Goal: Find specific page/section: Find specific page/section

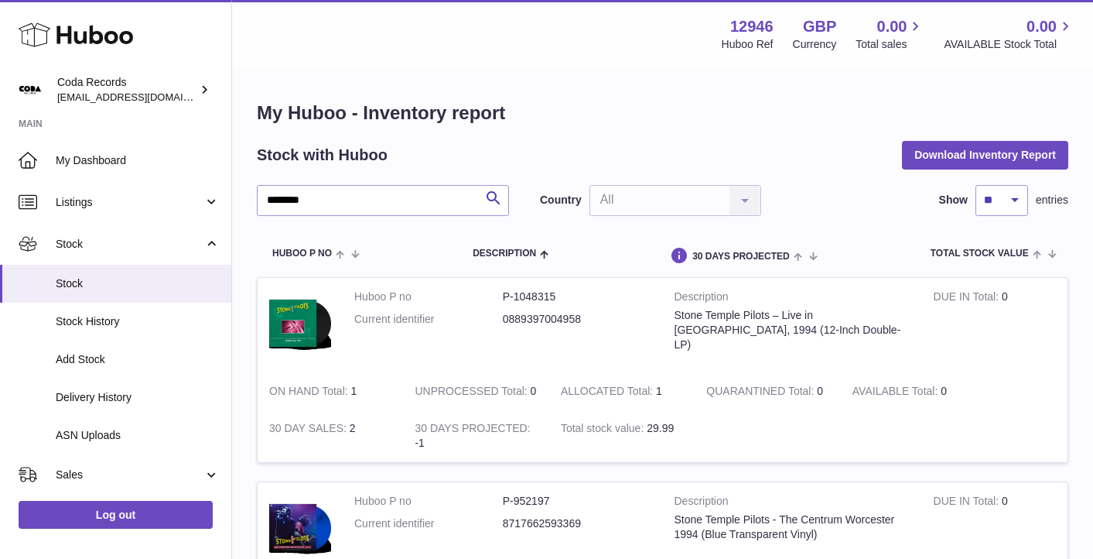
click at [333, 213] on input "********" at bounding box center [383, 200] width 252 height 31
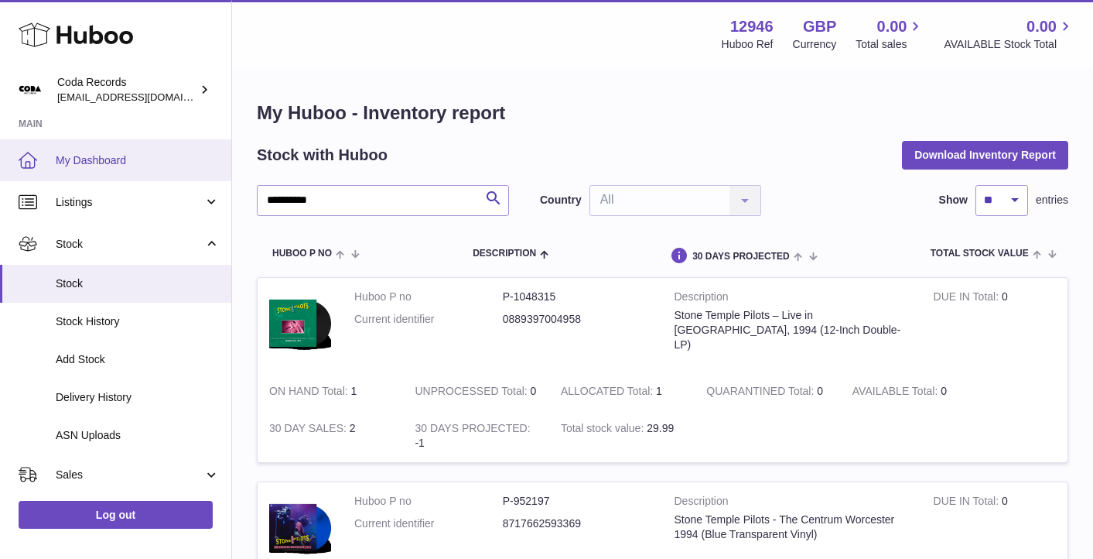
type input "**********"
click at [118, 163] on span "My Dashboard" at bounding box center [138, 160] width 164 height 15
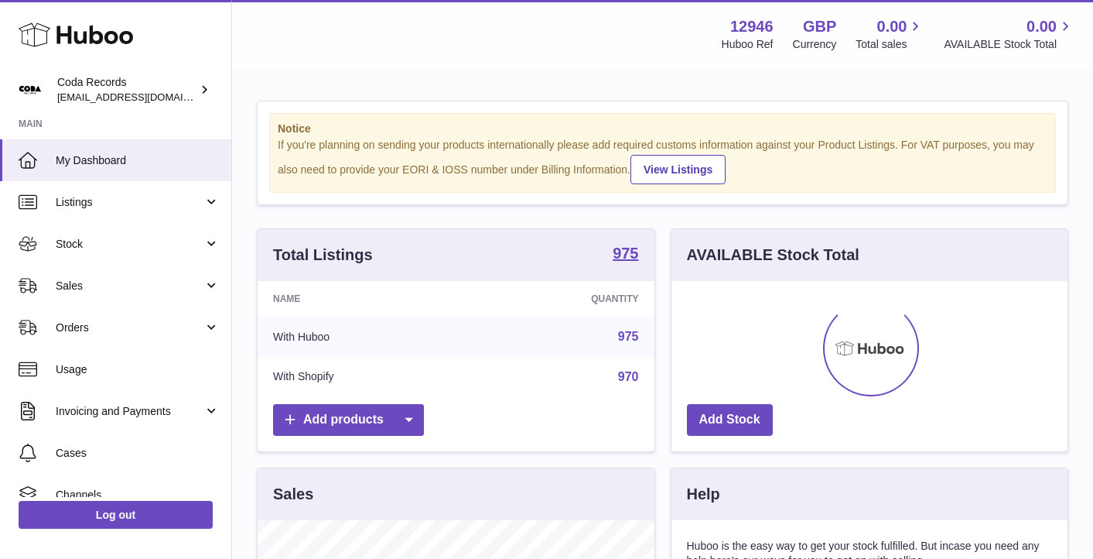
scroll to position [241, 396]
